Goal: Task Accomplishment & Management: Complete application form

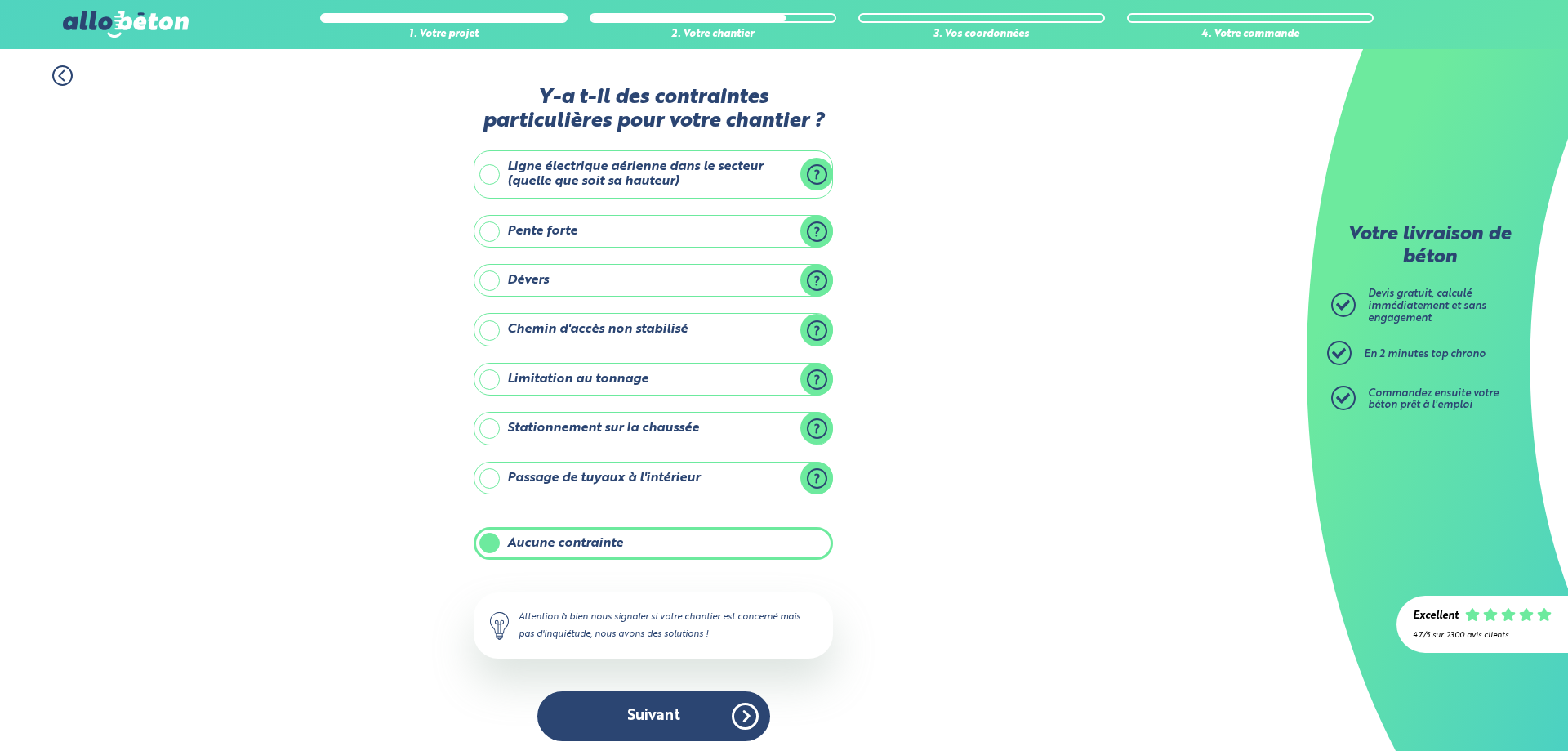
click at [704, 697] on button "Suivant" at bounding box center [653, 716] width 233 height 50
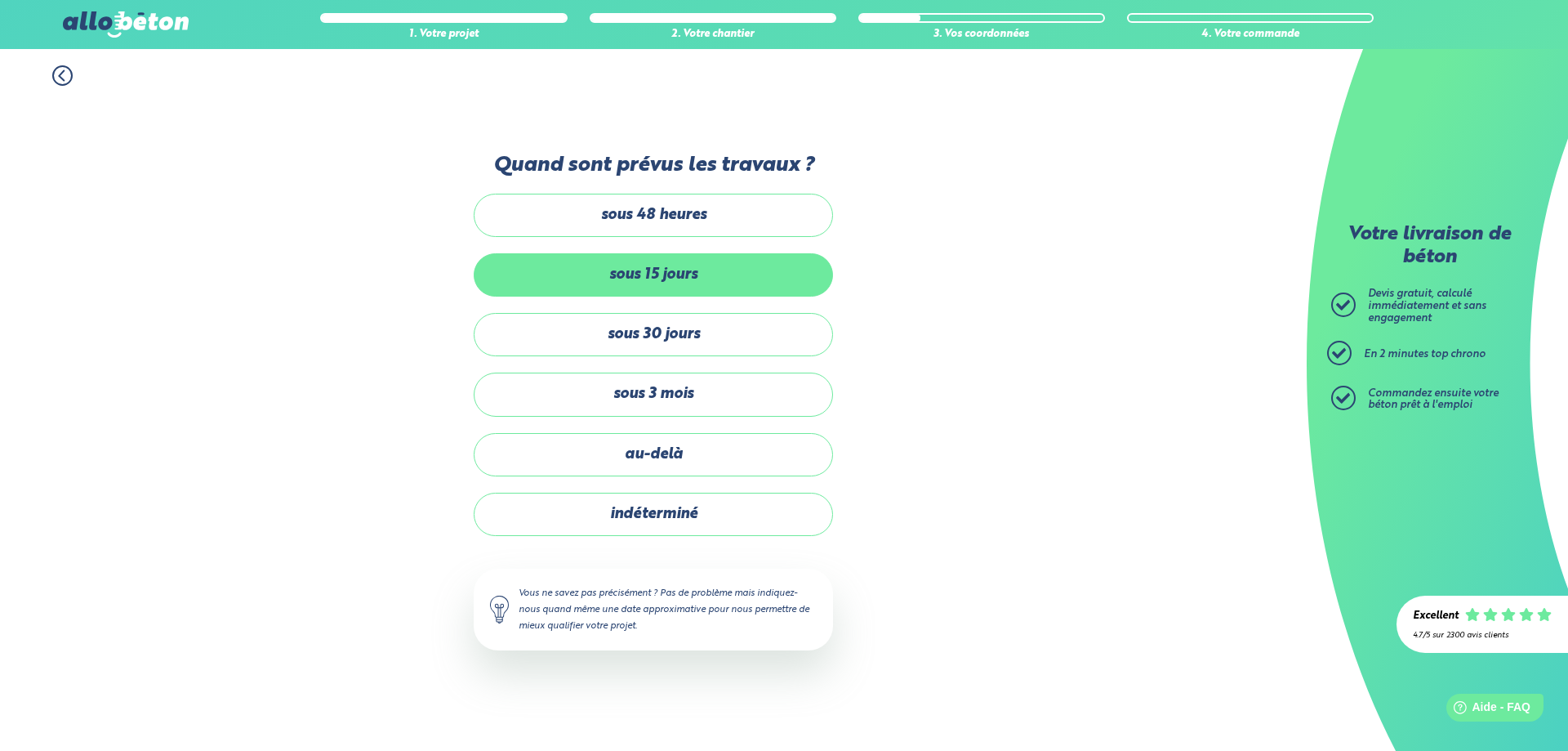
click at [689, 280] on label "sous 15 jours" at bounding box center [653, 274] width 359 height 43
click at [0, 0] on input "sous 15 jours" at bounding box center [0, 0] width 0 height 0
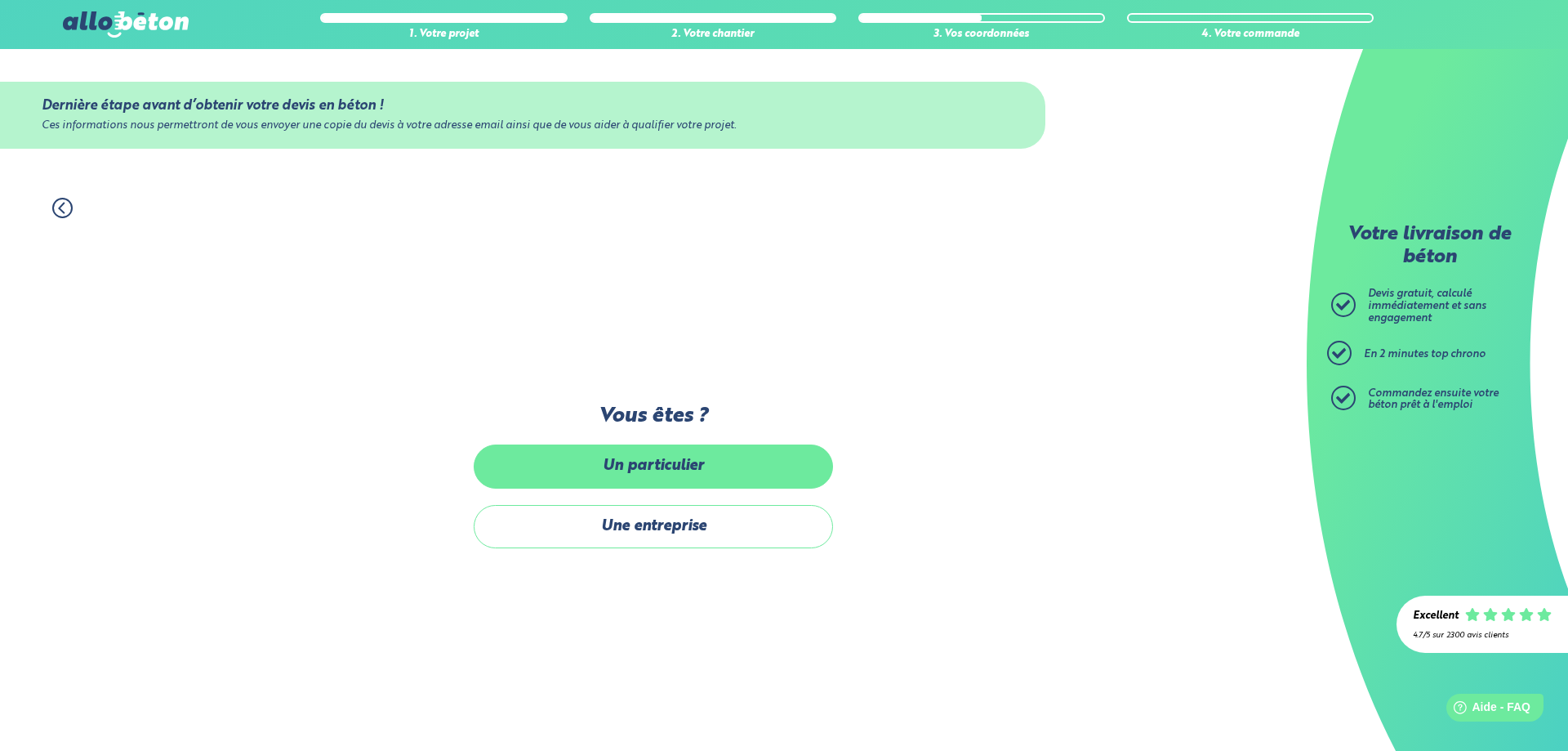
click at [698, 474] on label "Un particulier" at bounding box center [653, 465] width 359 height 43
click at [0, 0] on input "Un particulier" at bounding box center [0, 0] width 0 height 0
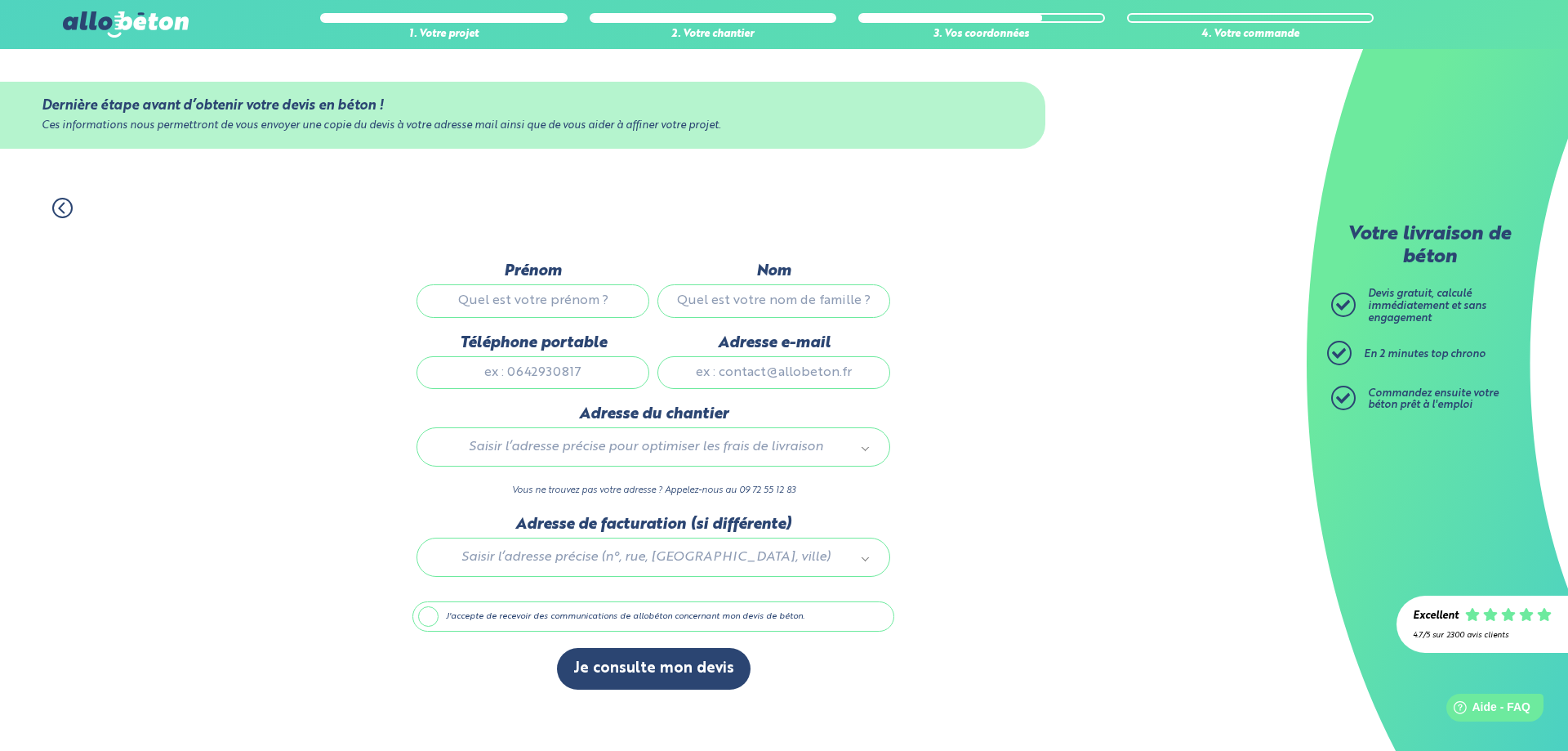
click at [568, 300] on input "Prénom" at bounding box center [533, 300] width 233 height 32
type input "jhygj"
click at [743, 308] on input "Nom" at bounding box center [773, 300] width 233 height 32
type input "khkkkk"
click at [536, 383] on input "Téléphone portable" at bounding box center [533, 372] width 233 height 32
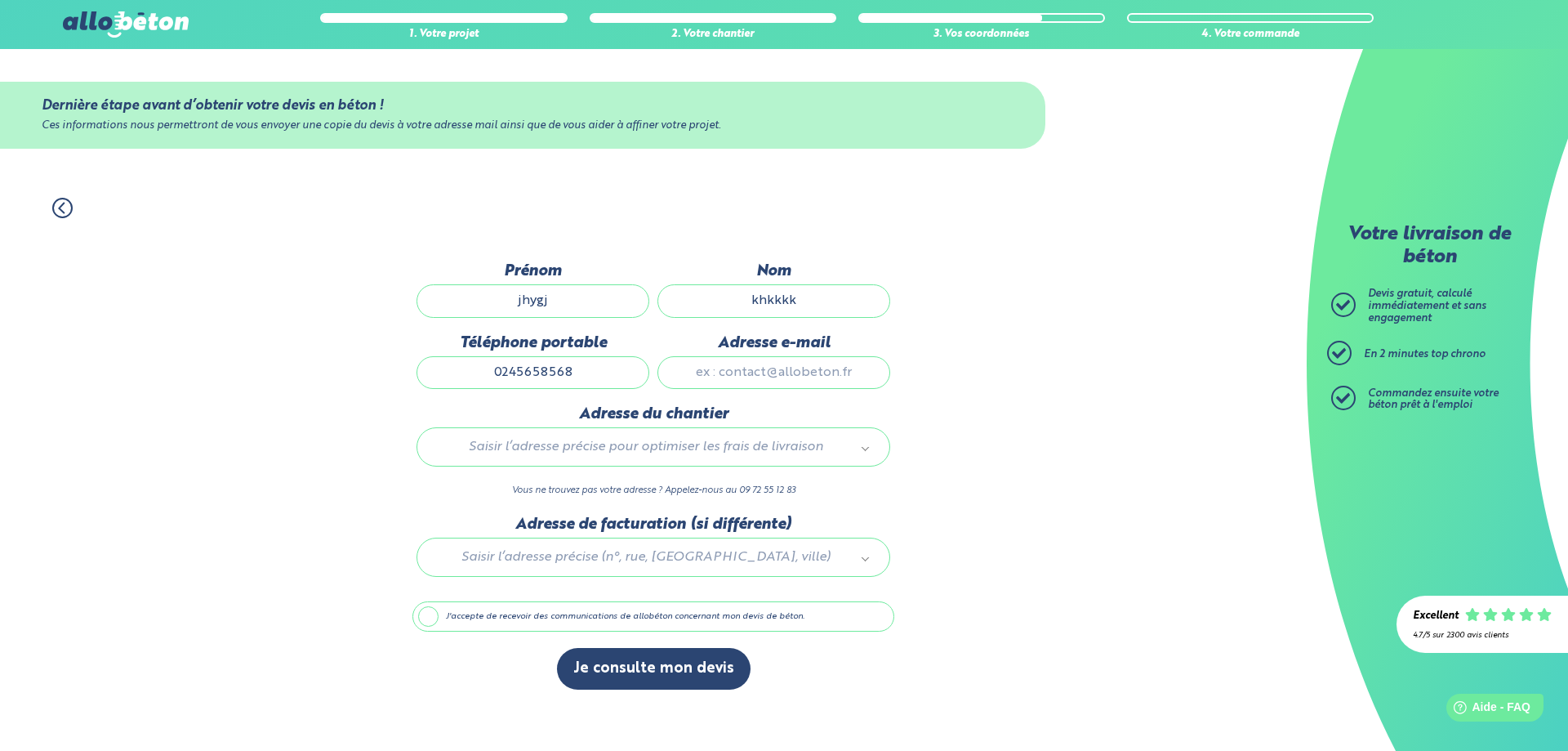
type input "0245658568"
click at [717, 375] on input "Adresse e-mail" at bounding box center [773, 372] width 233 height 32
type input "[EMAIL_ADDRESS][DOMAIN_NAME]"
click at [641, 452] on body "09 72 55 12 83 Conseils et Appel Gratuits nos produits le béton prêt à l'emploi…" at bounding box center [784, 375] width 1568 height 751
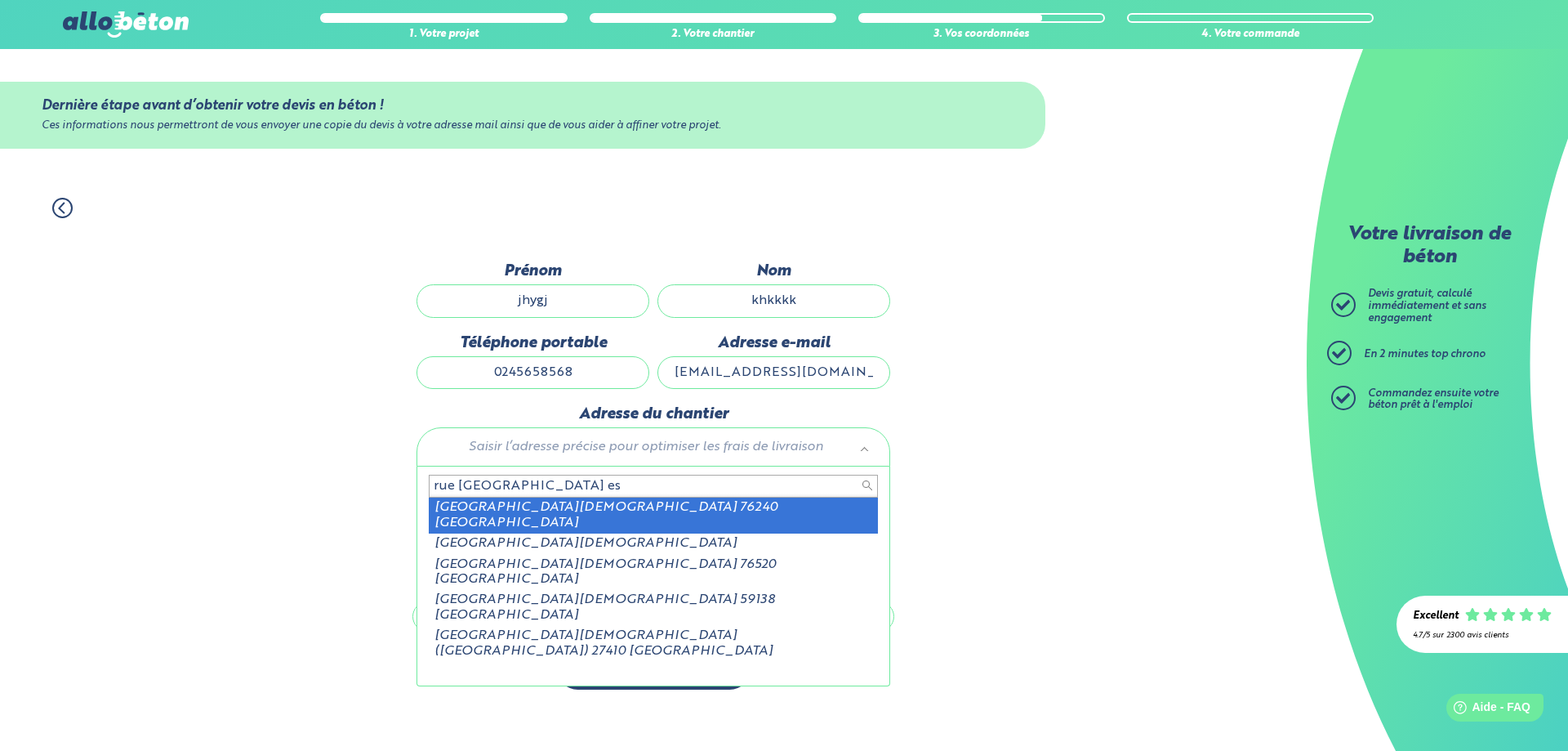
type input "rue [GEOGRAPHIC_DATA] es"
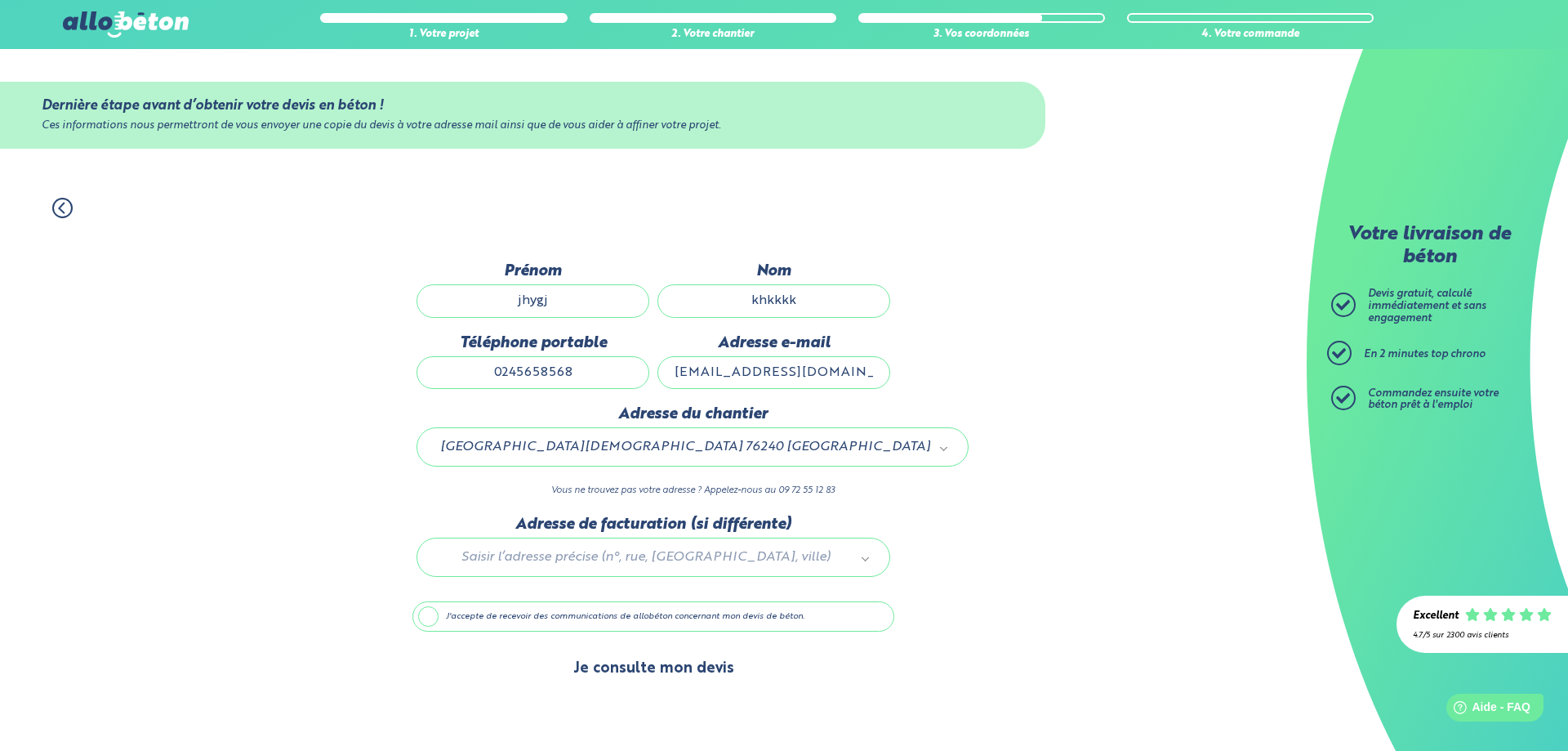
click at [665, 671] on button "Je consulte mon devis" at bounding box center [653, 669] width 194 height 42
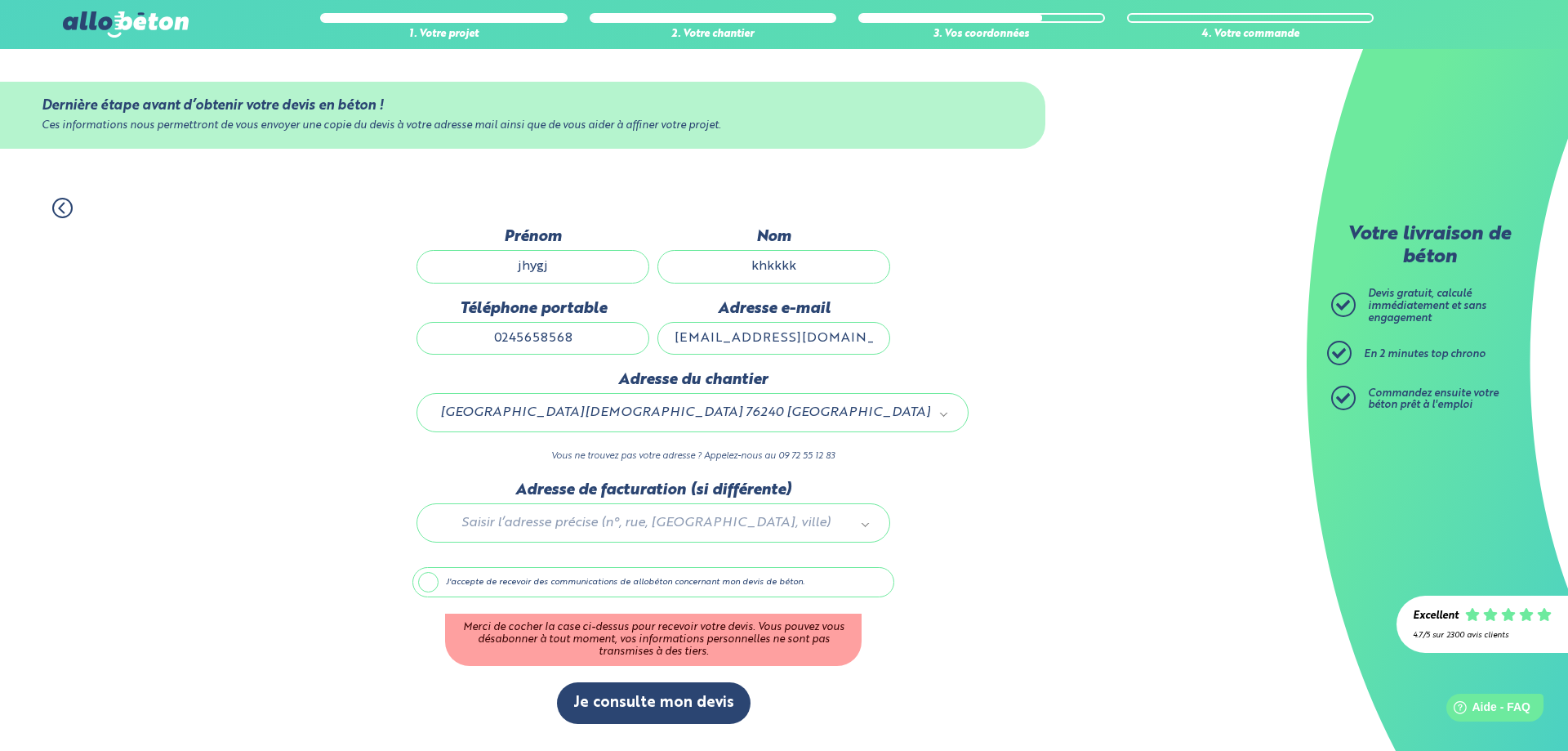
click at [645, 604] on div "J'accepte de recevoir des communications de allobéton concernant mon devis de b…" at bounding box center [653, 617] width 482 height 100
click at [646, 594] on label "J'accepte de recevoir des communications de allobéton concernant mon devis de b…" at bounding box center [653, 582] width 482 height 31
click at [0, 0] on input "J'accepte de recevoir des communications de allobéton concernant mon devis de b…" at bounding box center [0, 0] width 0 height 0
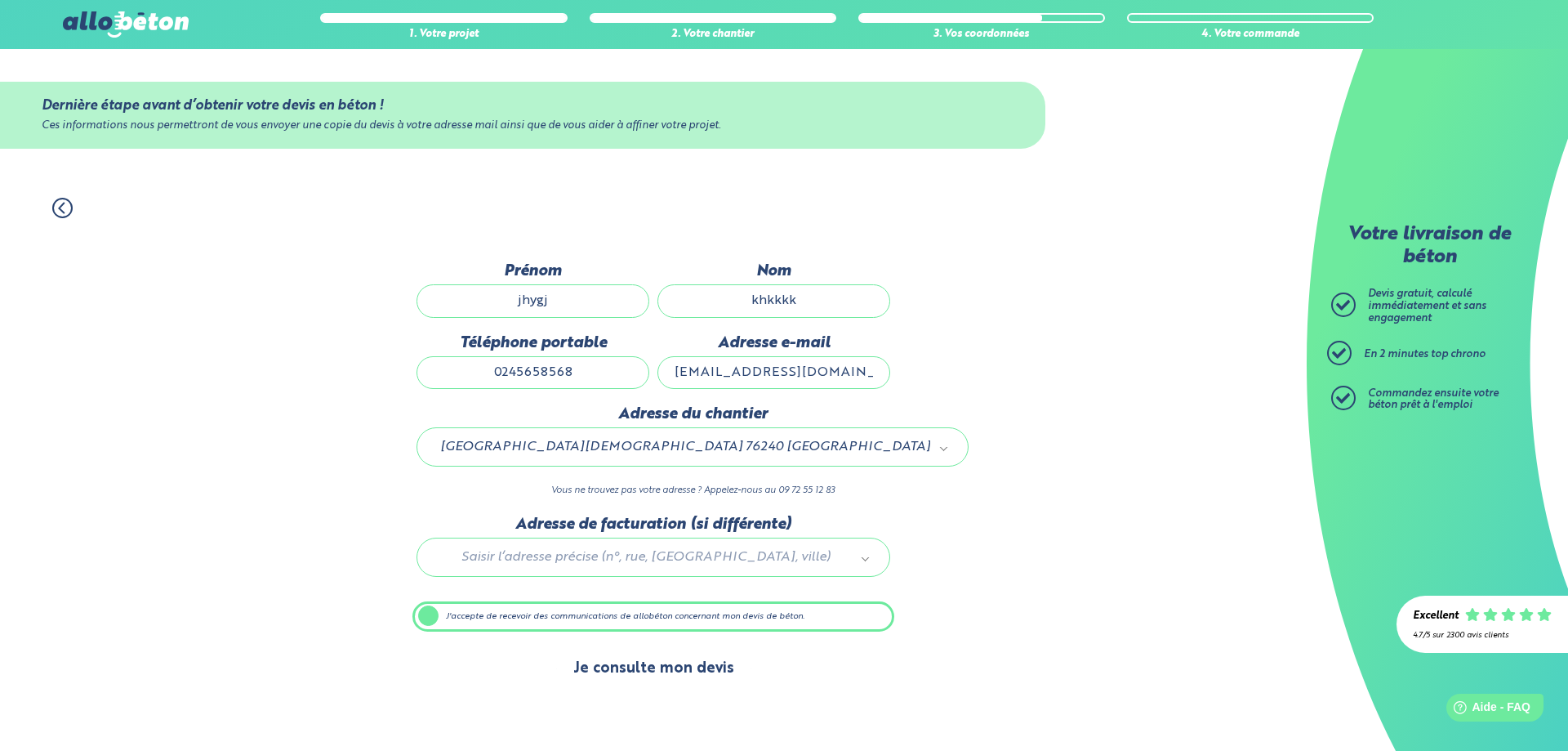
click at [669, 674] on button "Je consulte mon devis" at bounding box center [653, 669] width 194 height 42
